Goal: Find specific page/section: Find specific page/section

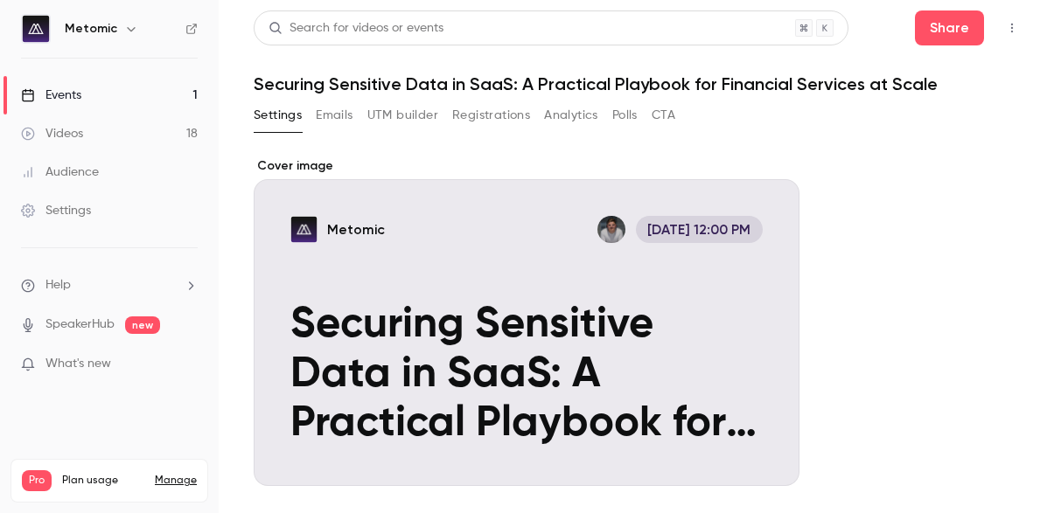
scroll to position [151, 0]
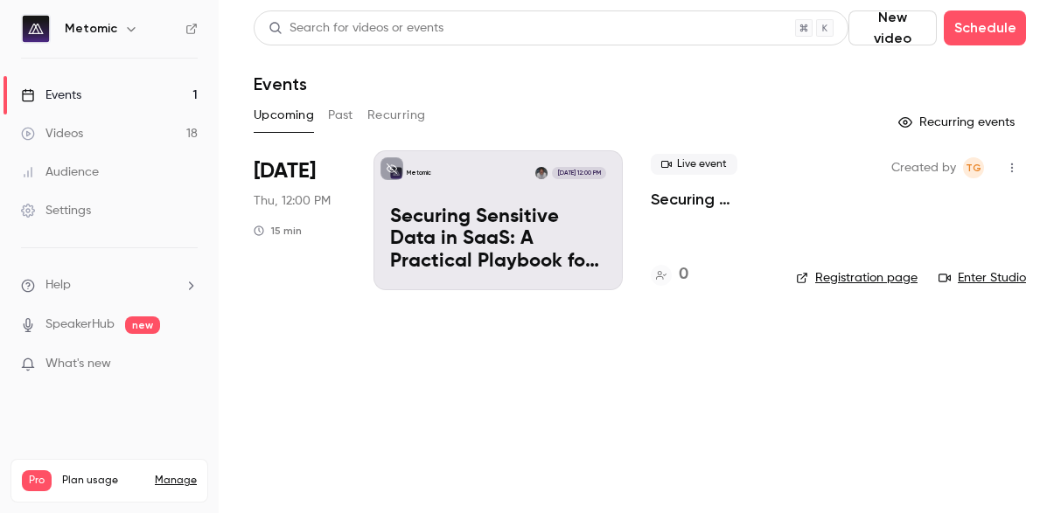
click at [185, 474] on link "Manage" at bounding box center [176, 481] width 42 height 14
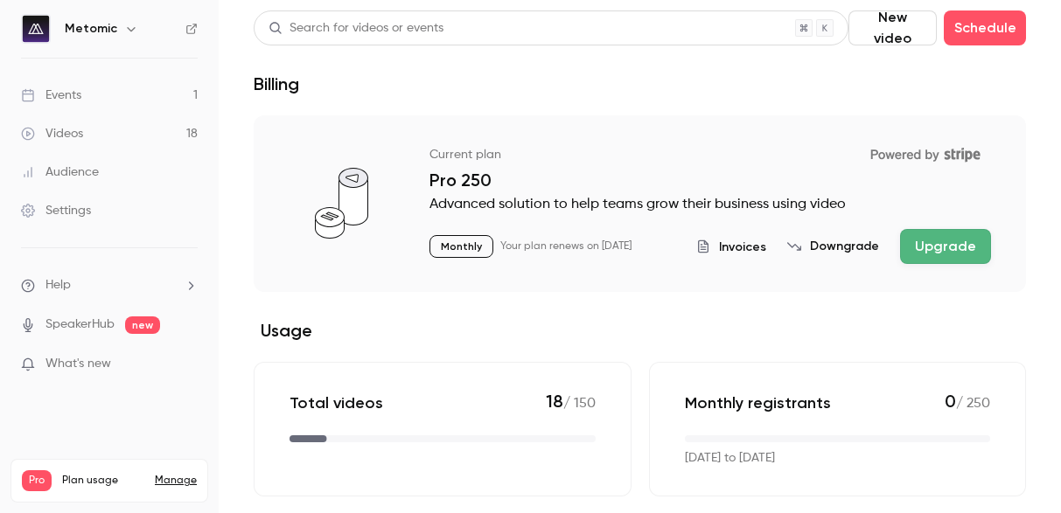
click at [723, 247] on button "Invoices" at bounding box center [731, 247] width 70 height 18
